Goal: Find specific page/section: Find specific page/section

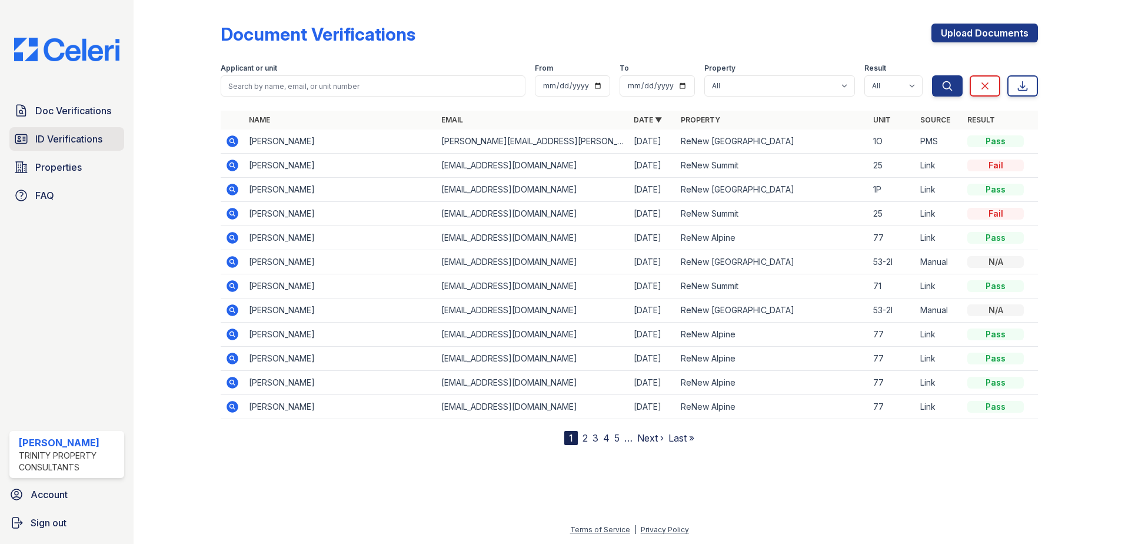
click at [108, 139] on link "ID Verifications" at bounding box center [66, 139] width 115 height 24
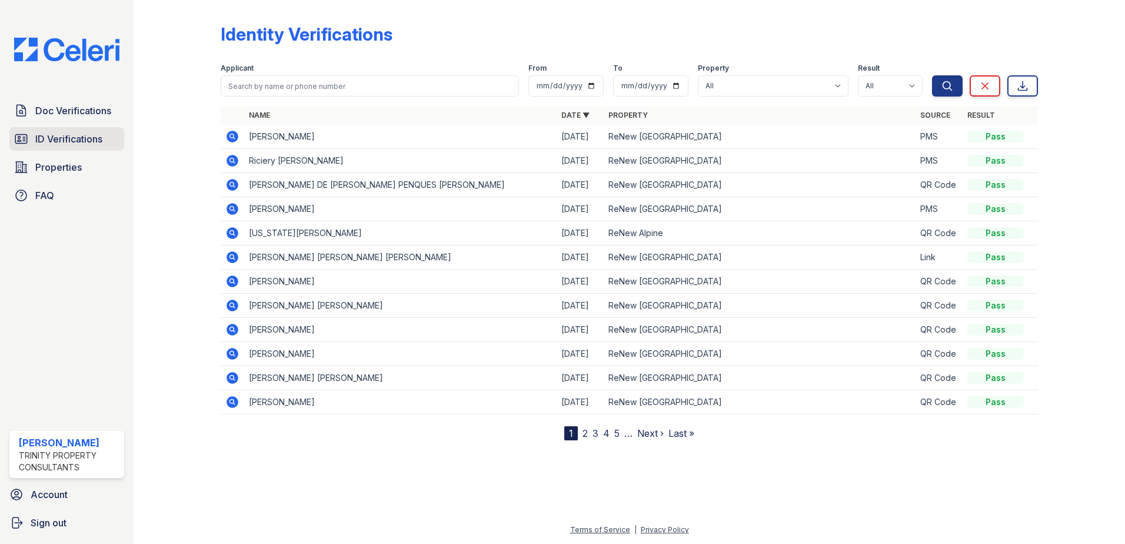
click at [70, 142] on span "ID Verifications" at bounding box center [68, 139] width 67 height 14
click at [81, 112] on span "Doc Verifications" at bounding box center [73, 111] width 76 height 14
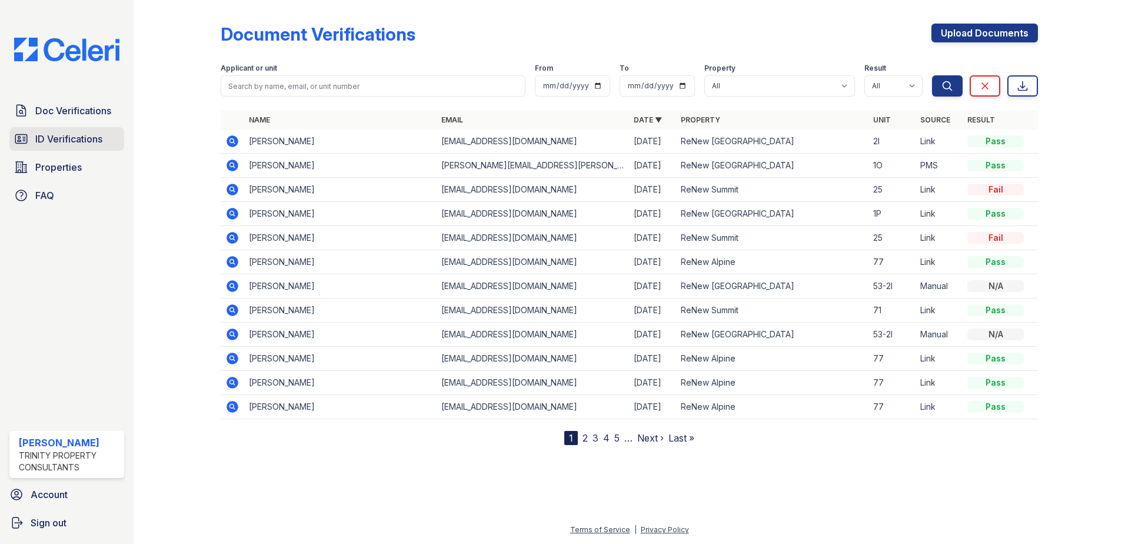
click at [102, 146] on link "ID Verifications" at bounding box center [66, 139] width 115 height 24
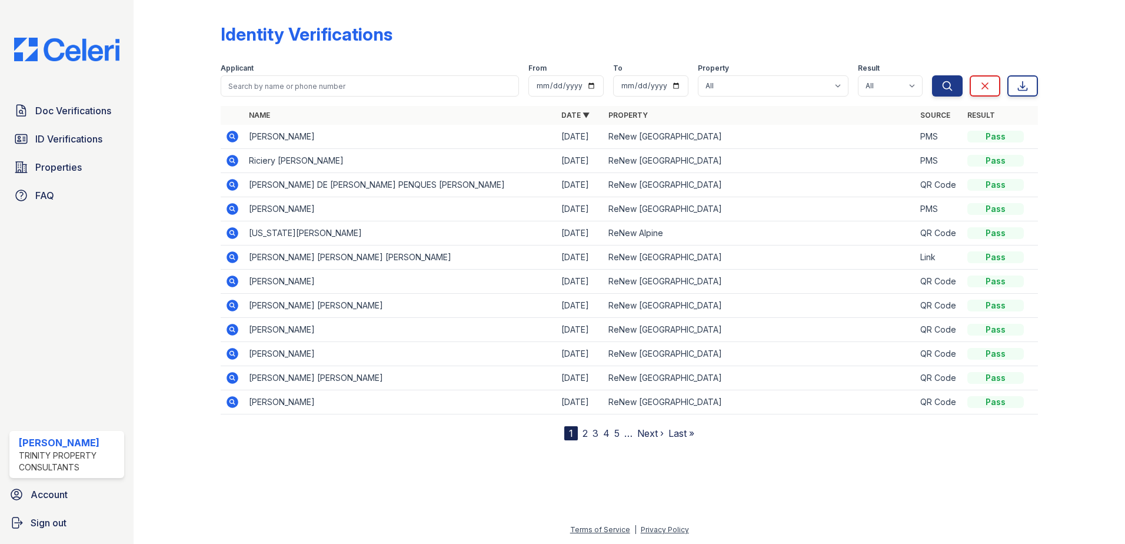
click at [76, 124] on div "Doc Verifications ID Verifications Properties FAQ" at bounding box center [67, 153] width 124 height 108
click at [69, 136] on span "ID Verifications" at bounding box center [68, 139] width 67 height 14
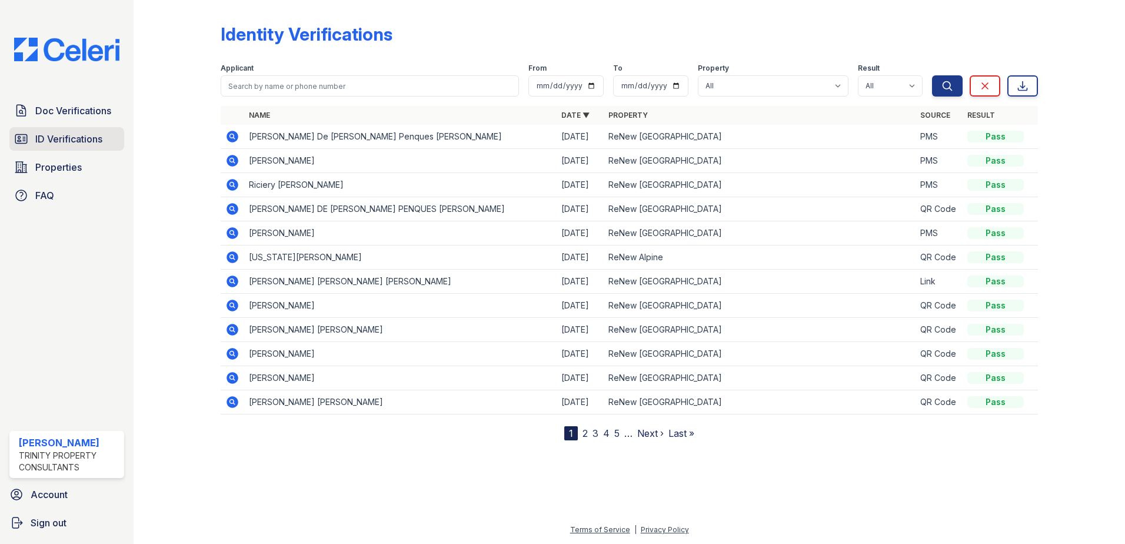
click at [55, 134] on span "ID Verifications" at bounding box center [68, 139] width 67 height 14
click at [104, 143] on link "ID Verifications" at bounding box center [66, 139] width 115 height 24
